Goal: Navigation & Orientation: Find specific page/section

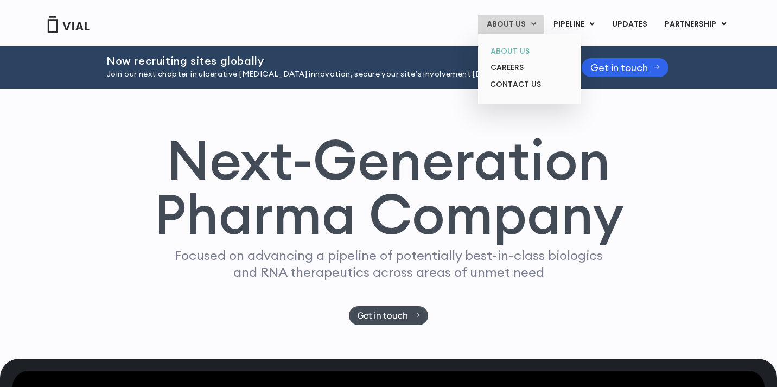
click at [507, 46] on link "ABOUT US" at bounding box center [529, 51] width 95 height 17
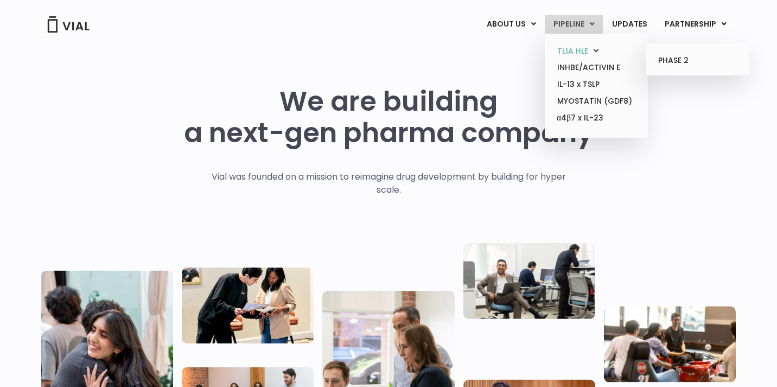
click at [569, 49] on link "TL1A HLE" at bounding box center [596, 51] width 95 height 17
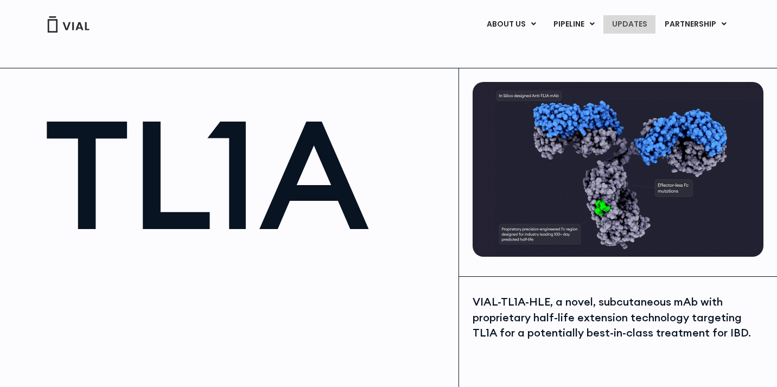
click at [640, 23] on link "UPDATES" at bounding box center [629, 24] width 52 height 18
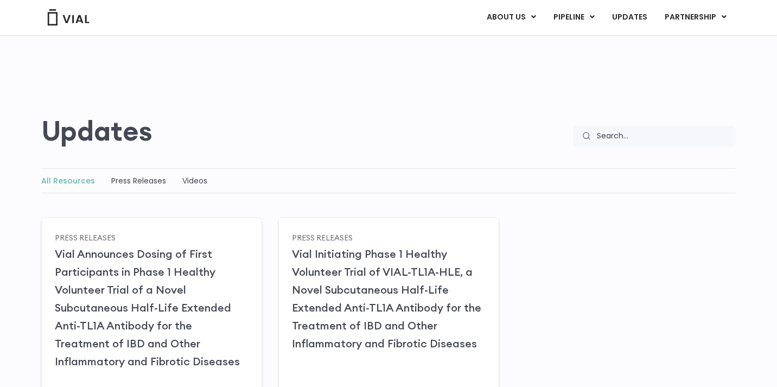
scroll to position [19, 0]
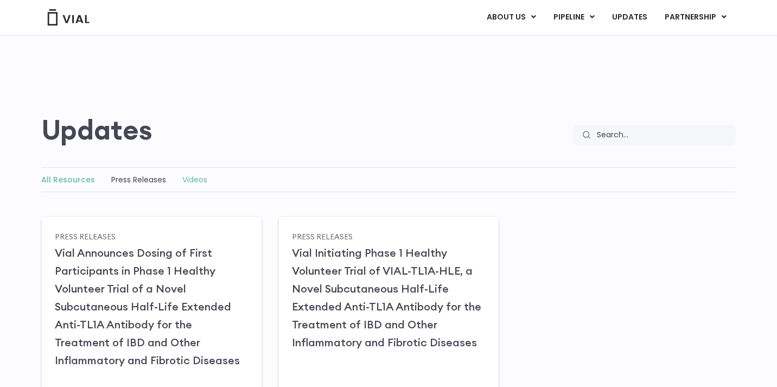
click at [184, 177] on link "Videos" at bounding box center [194, 179] width 25 height 11
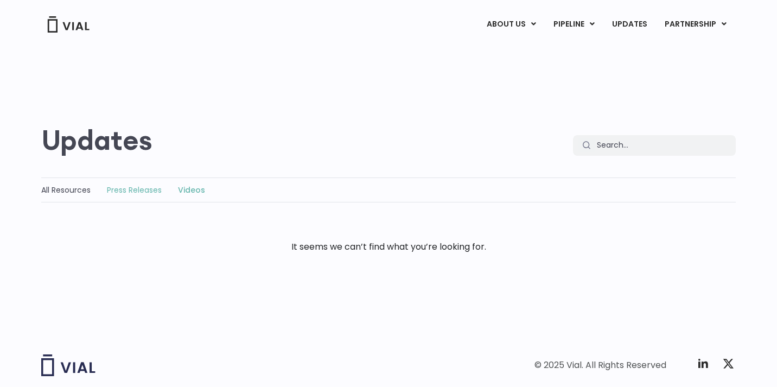
click at [140, 192] on link "Press Releases" at bounding box center [134, 189] width 55 height 11
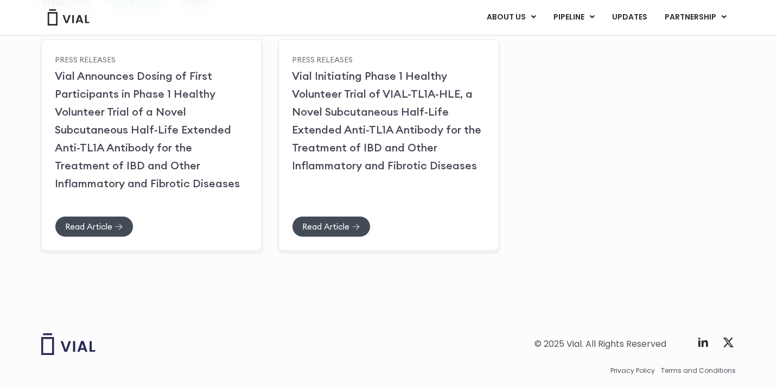
scroll to position [212, 0]
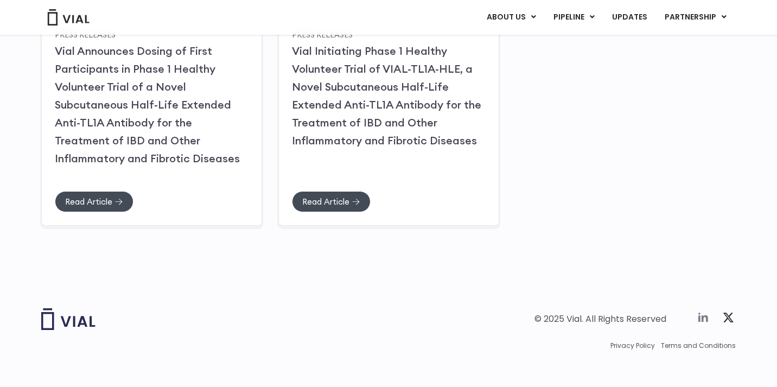
click at [701, 317] on icon at bounding box center [703, 317] width 13 height 13
